Goal: Obtain resource: Download file/media

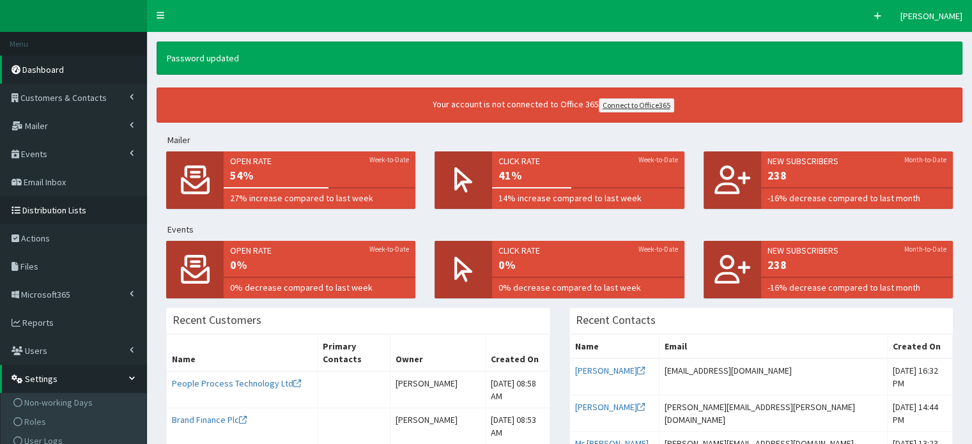
click at [41, 211] on span "Distribution Lists" at bounding box center [54, 211] width 64 height 12
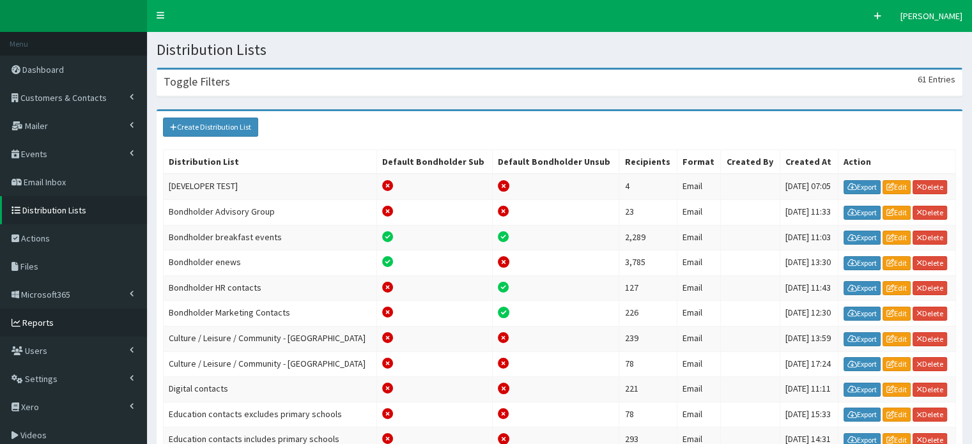
click at [35, 319] on span "Reports" at bounding box center [37, 323] width 31 height 12
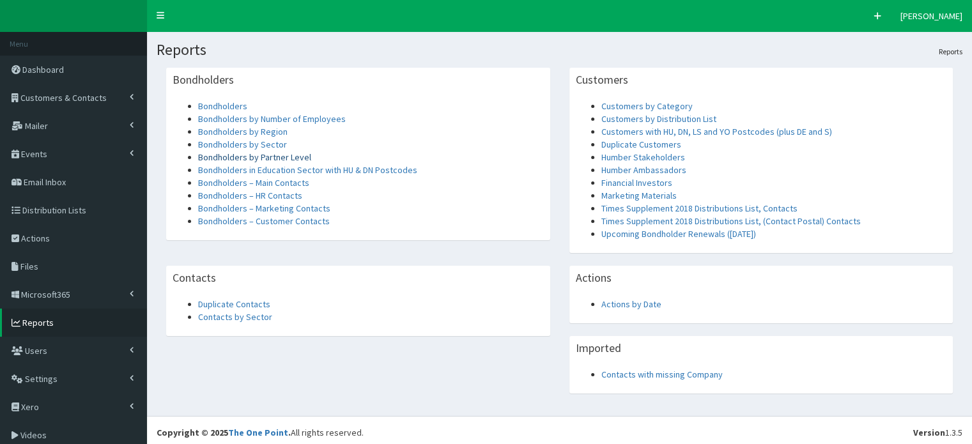
click at [251, 158] on link "Bondholders by Partner Level" at bounding box center [254, 157] width 113 height 12
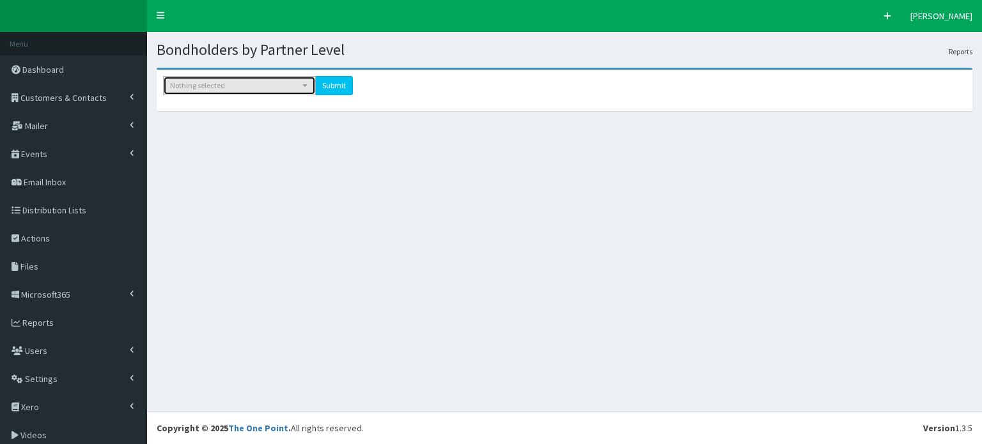
click at [304, 85] on span "button" at bounding box center [304, 85] width 5 height 3
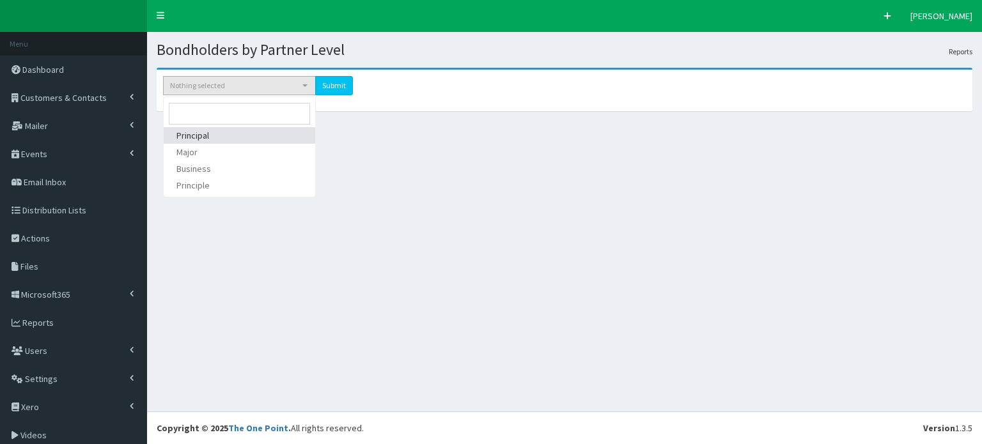
click at [190, 134] on span "Principal" at bounding box center [192, 135] width 33 height 13
select select "1"
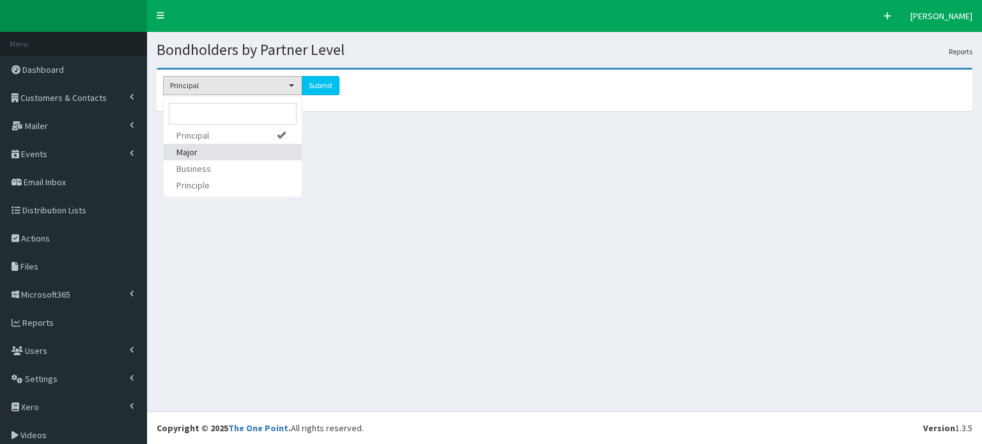
click at [185, 155] on span "Major" at bounding box center [186, 152] width 21 height 13
click at [187, 168] on span "Business" at bounding box center [193, 168] width 35 height 13
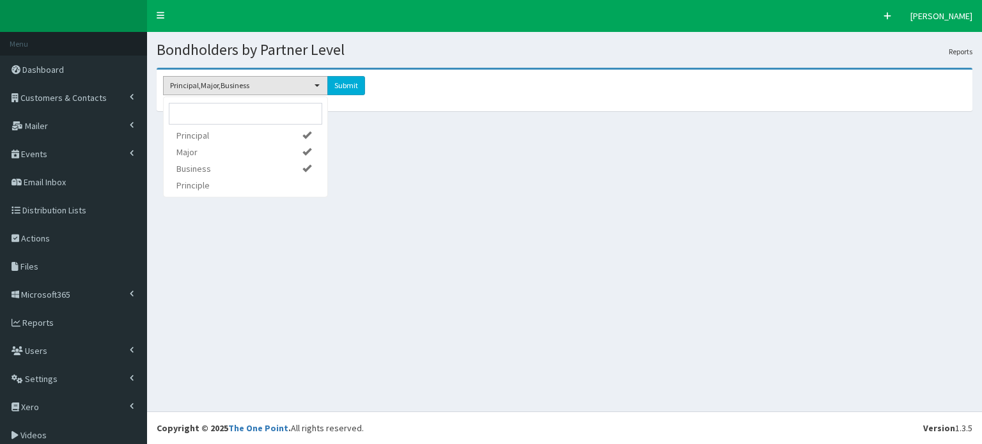
click at [345, 86] on input "submit" at bounding box center [346, 85] width 38 height 19
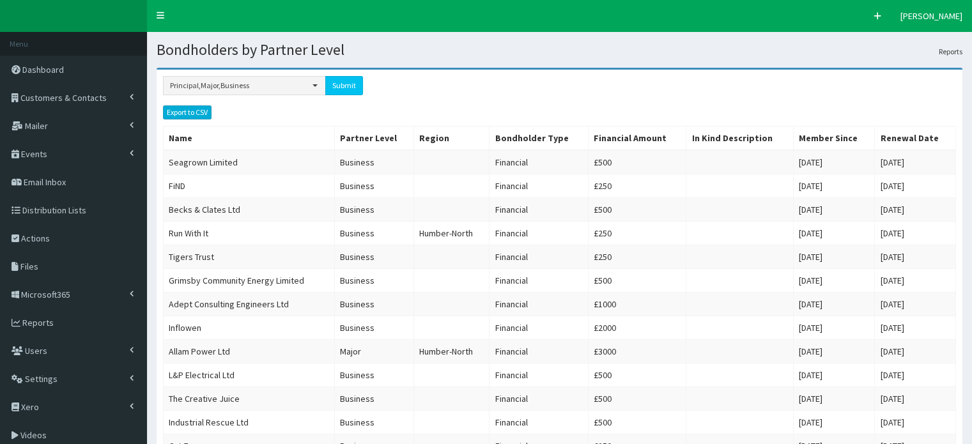
click at [182, 110] on link "Export to CSV" at bounding box center [187, 112] width 49 height 14
